Goal: Task Accomplishment & Management: Use online tool/utility

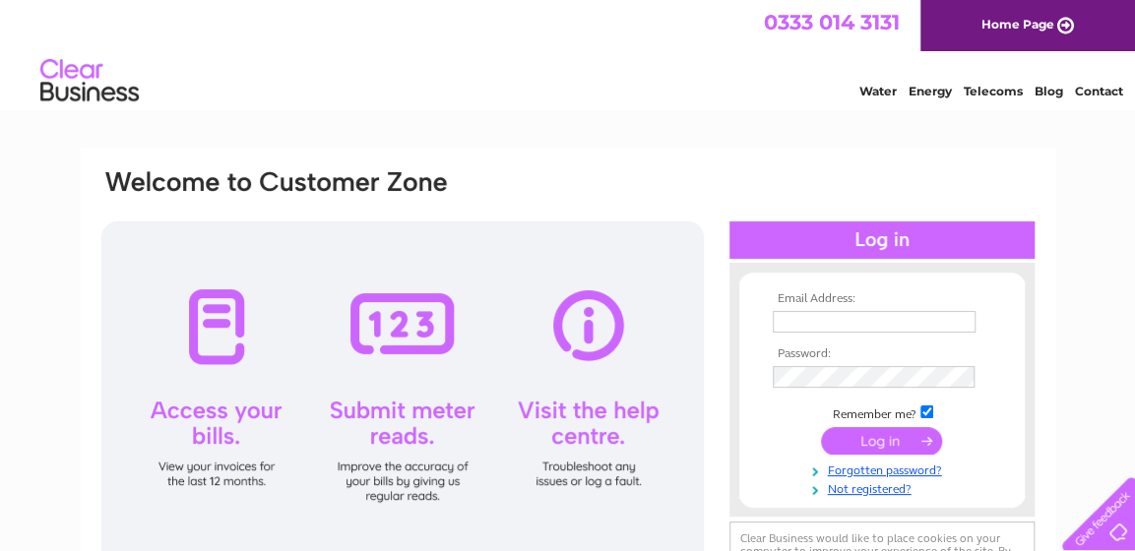
type input "[EMAIL_ADDRESS][DOMAIN_NAME]"
click at [873, 440] on input "submit" at bounding box center [881, 441] width 121 height 28
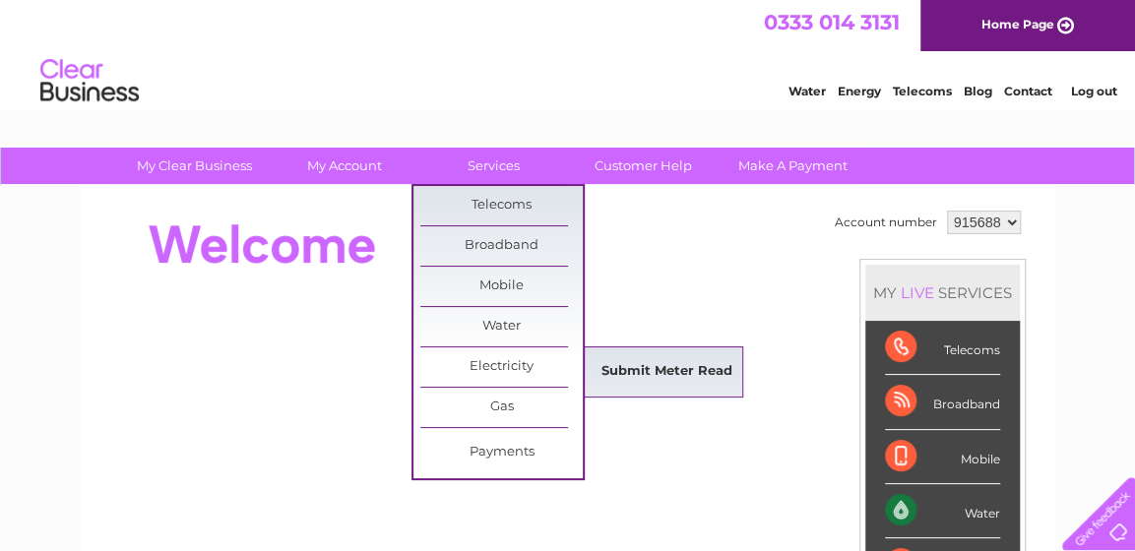
click at [638, 367] on link "Submit Meter Read" at bounding box center [667, 371] width 162 height 39
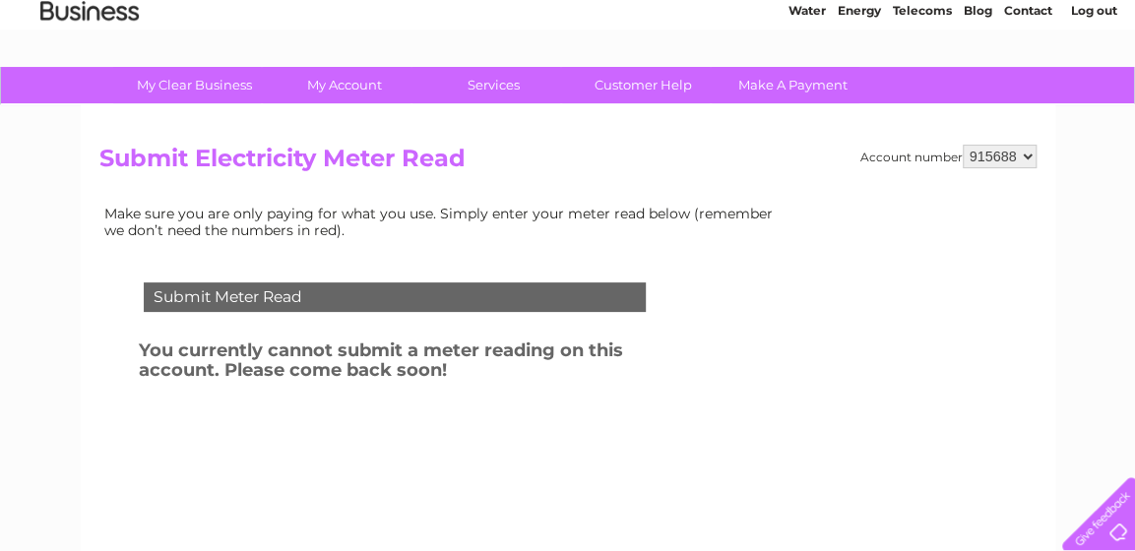
scroll to position [140, 0]
